Goal: Navigation & Orientation: Find specific page/section

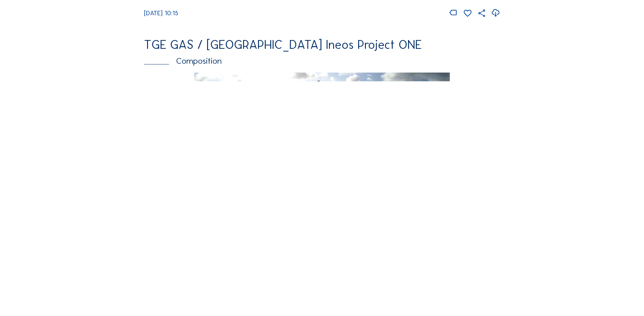
scroll to position [882, 0]
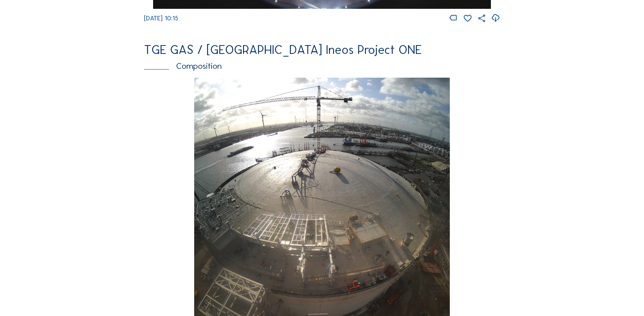
click at [331, 162] on img at bounding box center [321, 204] width 255 height 253
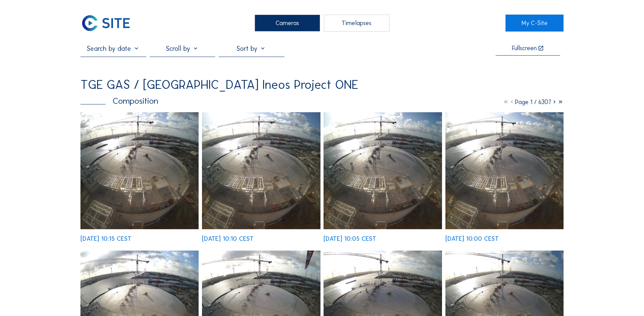
click at [149, 148] on img at bounding box center [139, 170] width 118 height 117
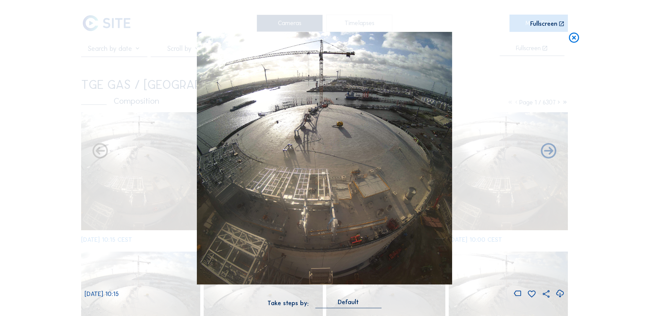
click at [561, 292] on icon at bounding box center [559, 293] width 9 height 11
click at [32, 267] on div "Scroll to travel through time | Press 'Alt' Button + Scroll to Zoom | Click and…" at bounding box center [324, 158] width 649 height 316
click at [571, 38] on icon at bounding box center [574, 38] width 12 height 13
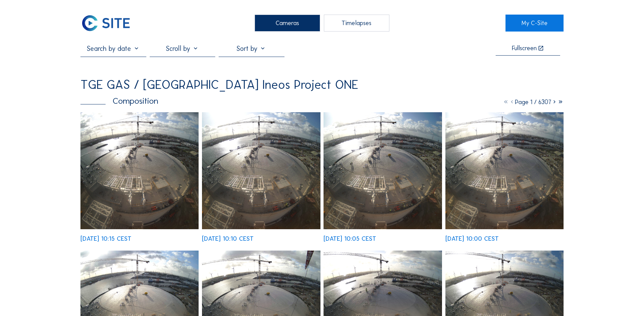
click at [290, 25] on div "Cameras" at bounding box center [287, 23] width 65 height 17
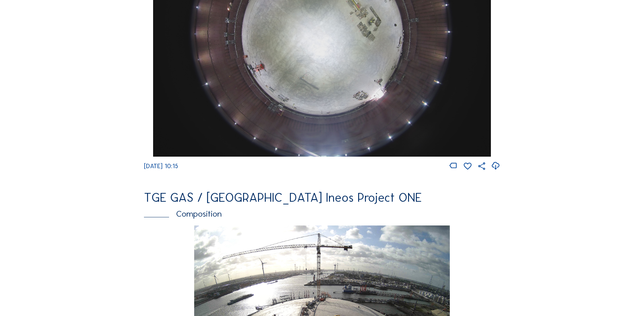
scroll to position [679, 0]
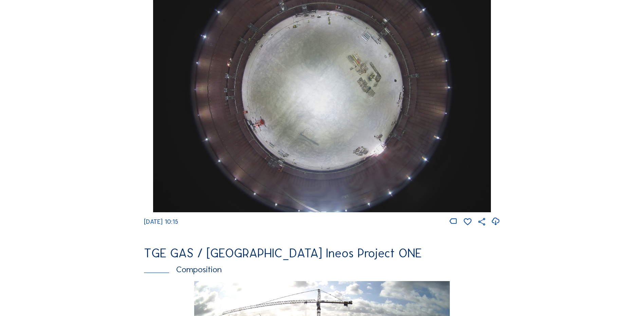
click at [301, 90] on img at bounding box center [321, 85] width 337 height 253
